Goal: Information Seeking & Learning: Learn about a topic

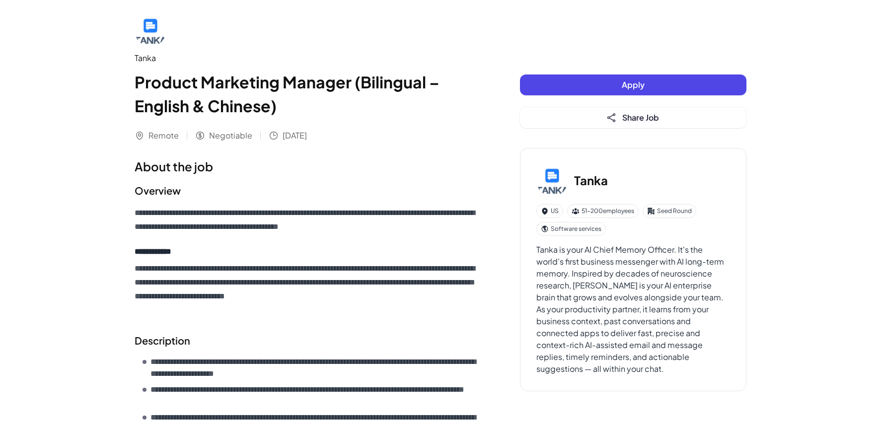
scroll to position [4, 0]
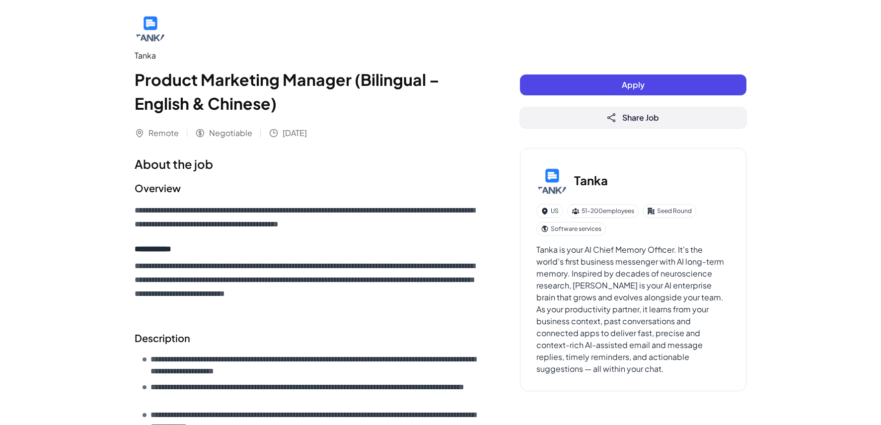
click at [614, 121] on icon at bounding box center [611, 118] width 10 height 10
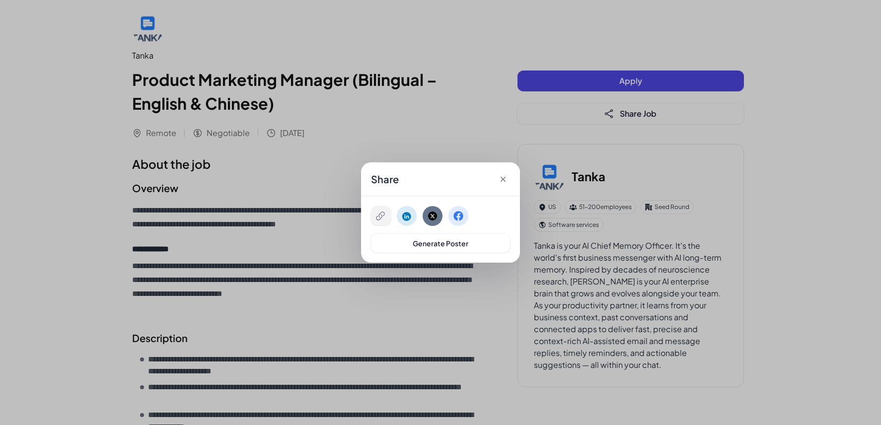
click at [374, 216] on button at bounding box center [381, 216] width 20 height 19
click at [501, 179] on icon at bounding box center [503, 179] width 10 height 10
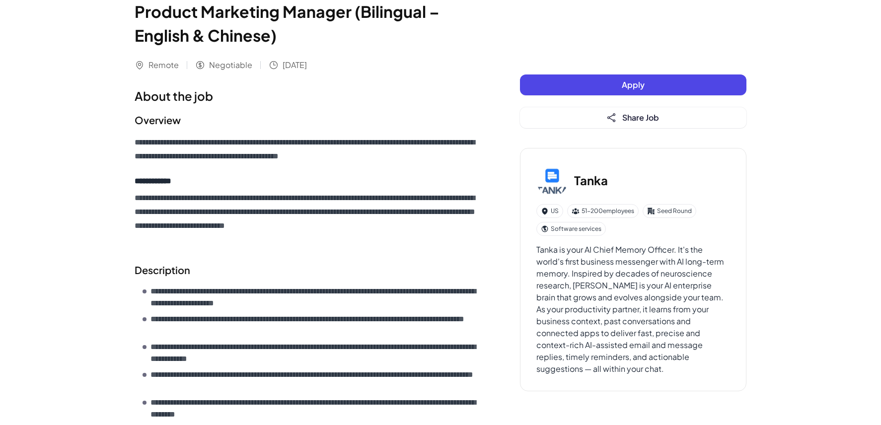
scroll to position [0, 0]
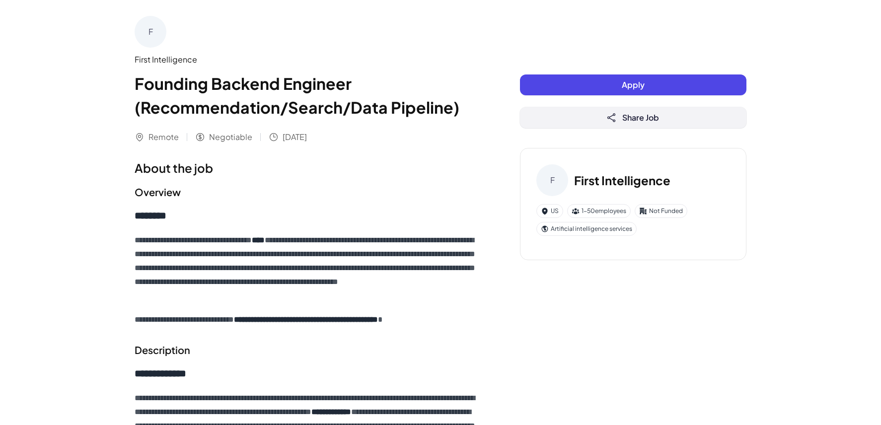
click at [621, 112] on button "Share Job" at bounding box center [633, 117] width 226 height 21
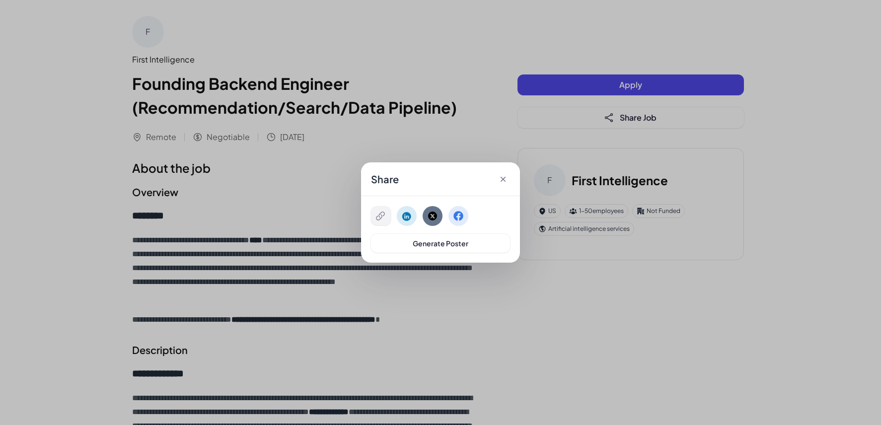
click at [380, 212] on icon at bounding box center [380, 216] width 10 height 10
click at [504, 180] on icon at bounding box center [502, 179] width 5 height 5
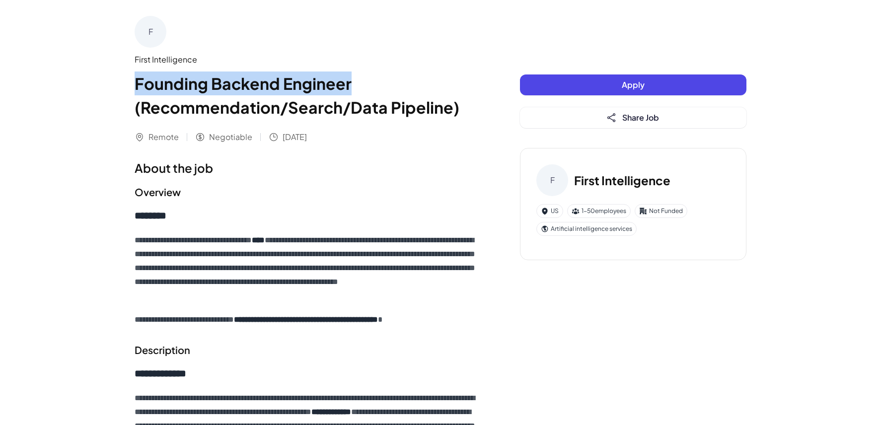
drag, startPoint x: 135, startPoint y: 82, endPoint x: 337, endPoint y: 86, distance: 202.1
click at [351, 88] on h1 "Founding Backend Engineer (Recommendation/Search/Data Pipeline)" at bounding box center [308, 95] width 346 height 48
drag, startPoint x: 140, startPoint y: 59, endPoint x: 367, endPoint y: 79, distance: 228.3
click at [367, 79] on div "**********" at bounding box center [440, 419] width 635 height 839
copy div "First Intelligence Founding Backend Engineer"
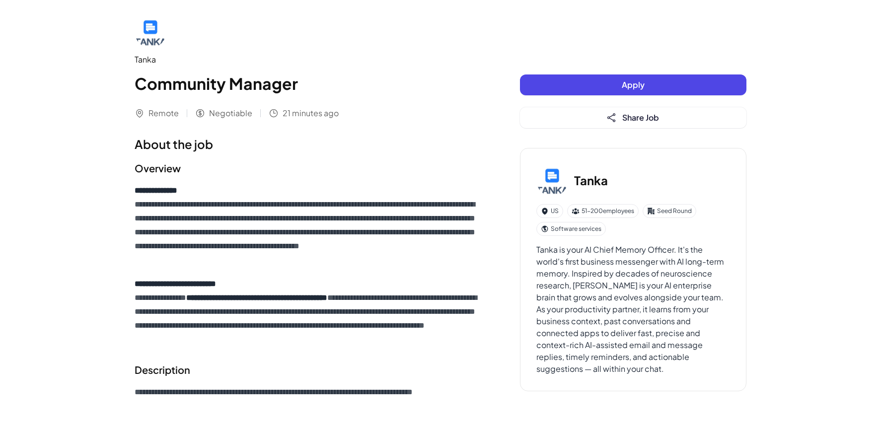
click at [403, 245] on p "**********" at bounding box center [308, 225] width 346 height 83
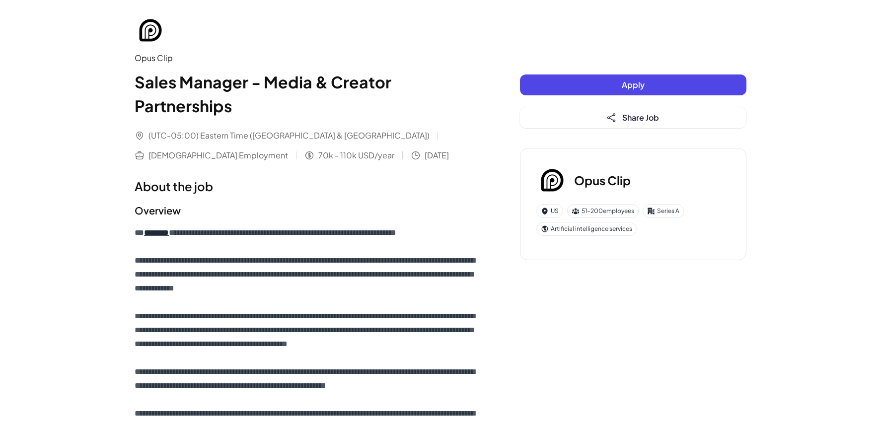
scroll to position [2, 0]
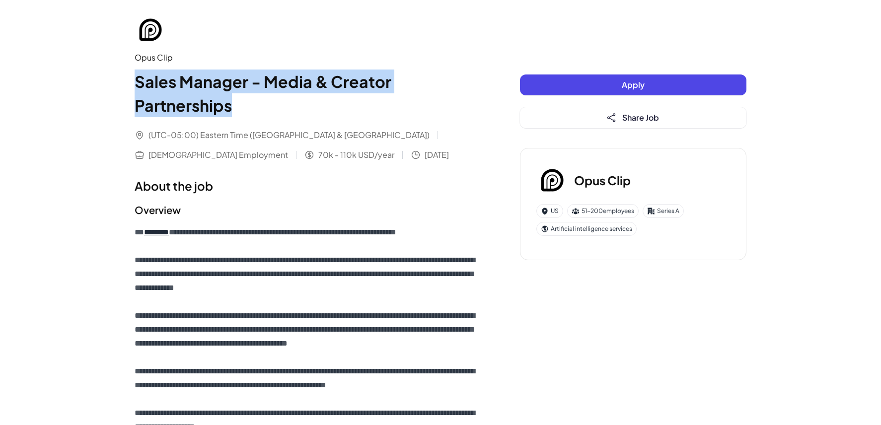
drag, startPoint x: 127, startPoint y: 82, endPoint x: 305, endPoint y: 103, distance: 179.5
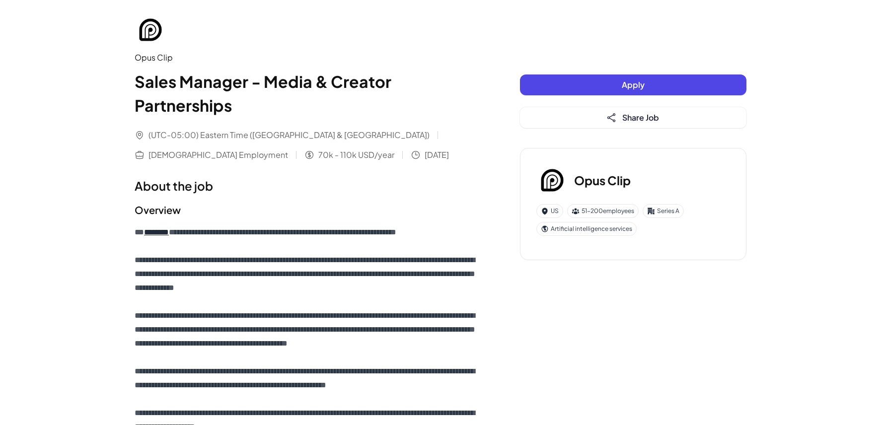
click at [272, 81] on h1 "Sales Manager - Media & Creator Partnerships" at bounding box center [308, 93] width 346 height 48
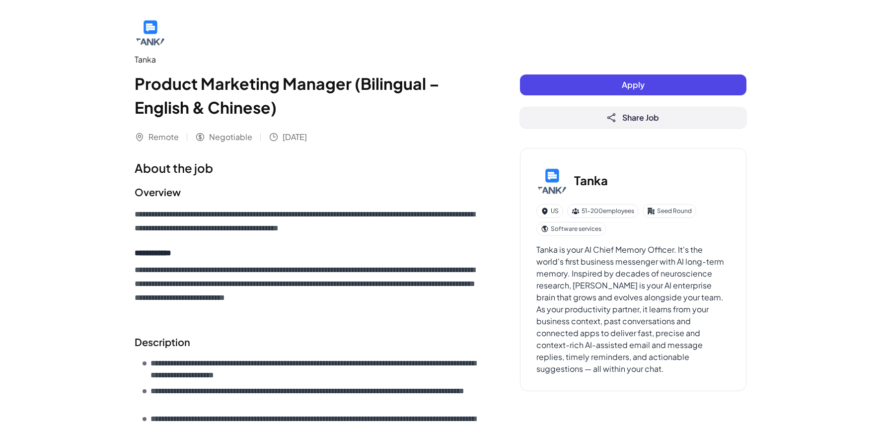
click at [627, 118] on span "Share Job" at bounding box center [640, 117] width 37 height 10
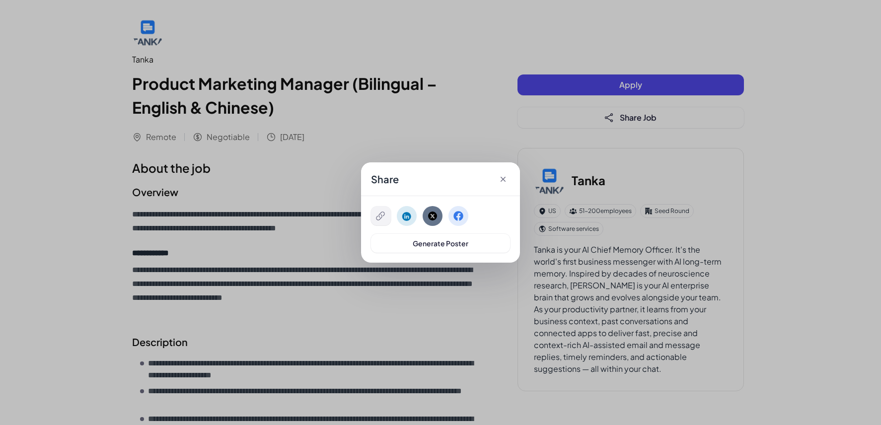
click at [381, 212] on icon at bounding box center [380, 216] width 10 height 10
click at [504, 180] on icon at bounding box center [502, 179] width 5 height 5
